Goal: Navigation & Orientation: Find specific page/section

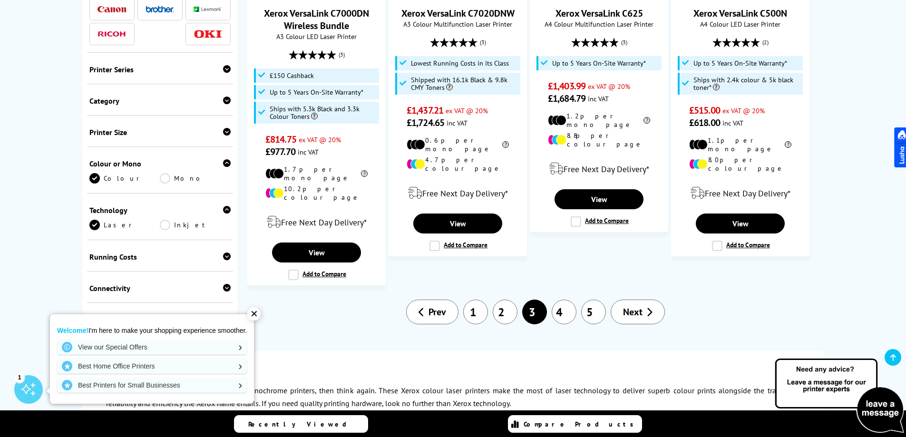
scroll to position [1142, 0]
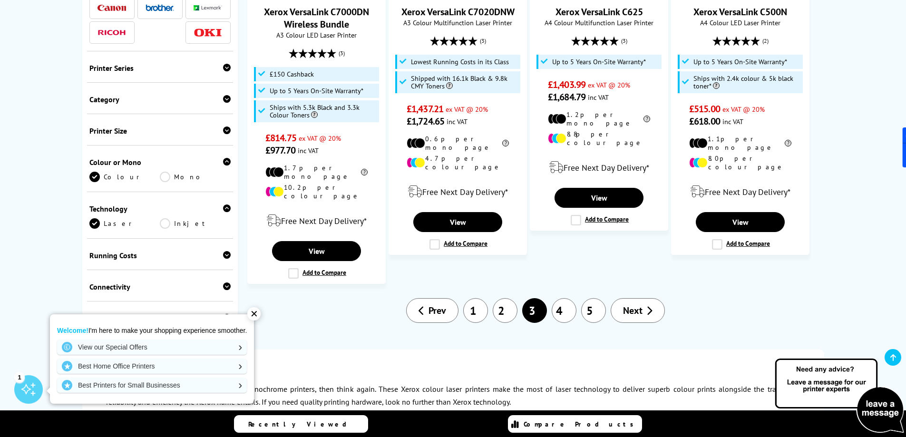
click at [564, 298] on link "4" at bounding box center [564, 310] width 25 height 25
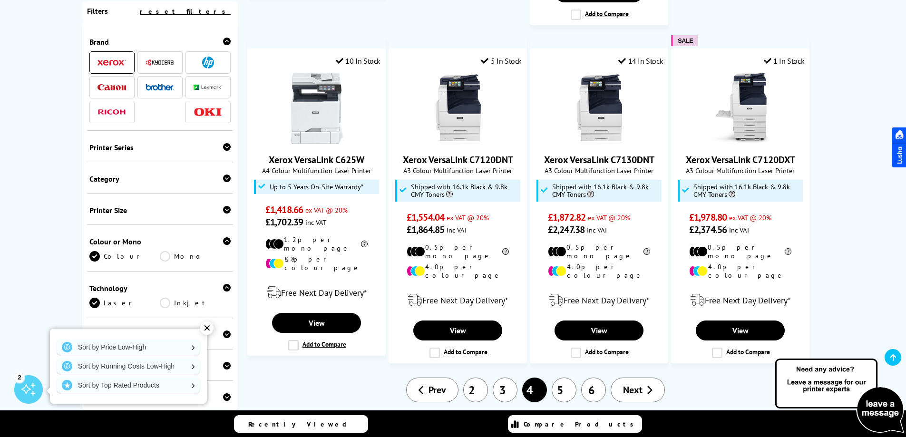
scroll to position [1142, 0]
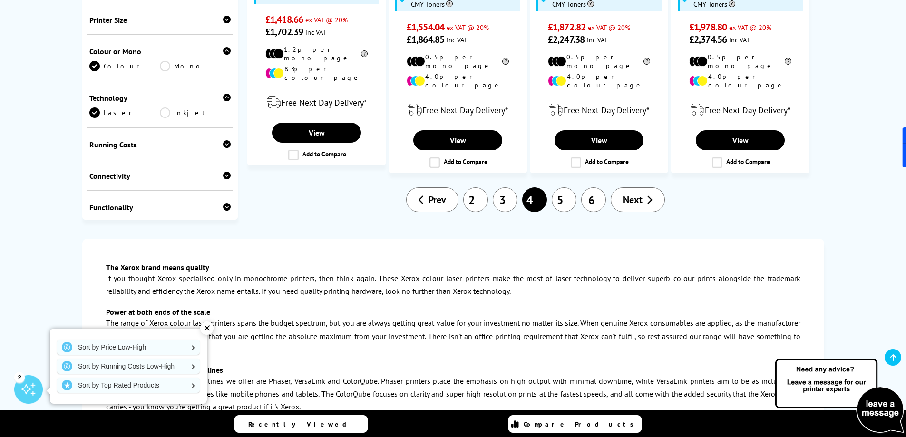
click at [571, 187] on link "5" at bounding box center [564, 199] width 25 height 25
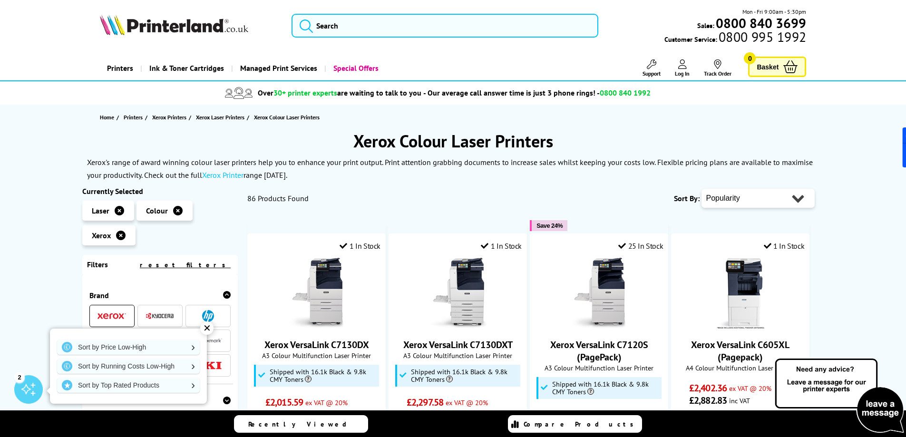
click at [205, 328] on div "✕" at bounding box center [206, 328] width 13 height 13
